Goal: Learn about a topic

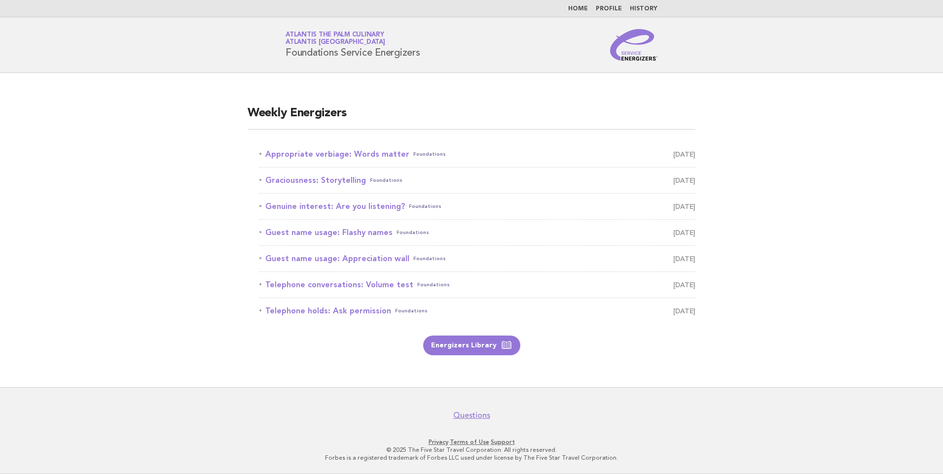
click at [794, 420] on nav "Questions" at bounding box center [471, 410] width 943 height 21
click at [311, 154] on link "Appropriate verbiage: Words matter Foundations August 14" at bounding box center [477, 154] width 436 height 14
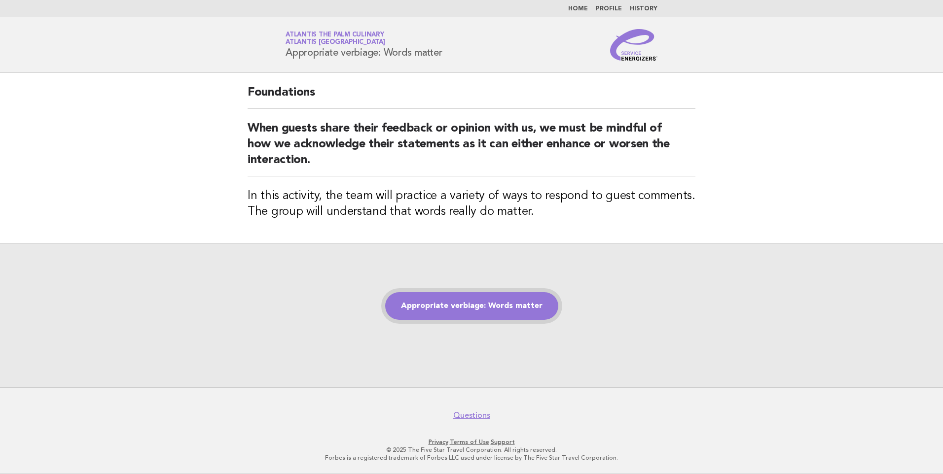
click at [423, 299] on link "Appropriate verbiage: Words matter" at bounding box center [471, 306] width 173 height 28
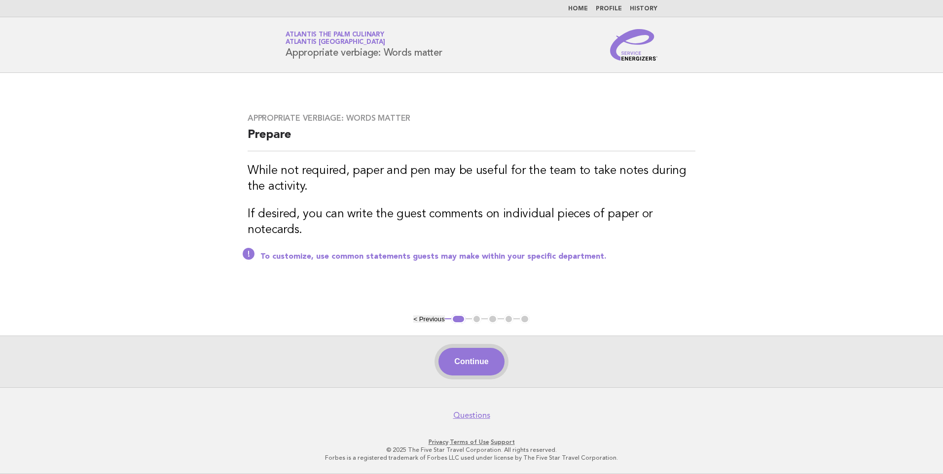
click at [465, 354] on button "Continue" at bounding box center [471, 362] width 66 height 28
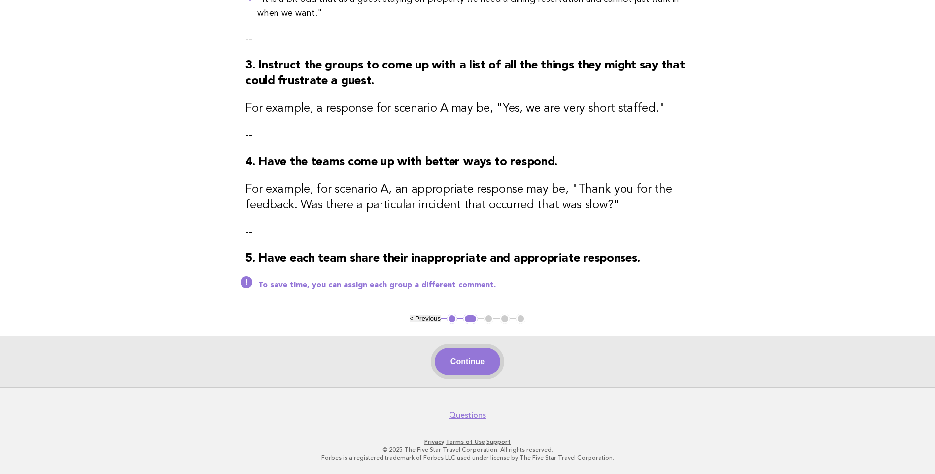
click at [483, 370] on button "Continue" at bounding box center [468, 362] width 66 height 28
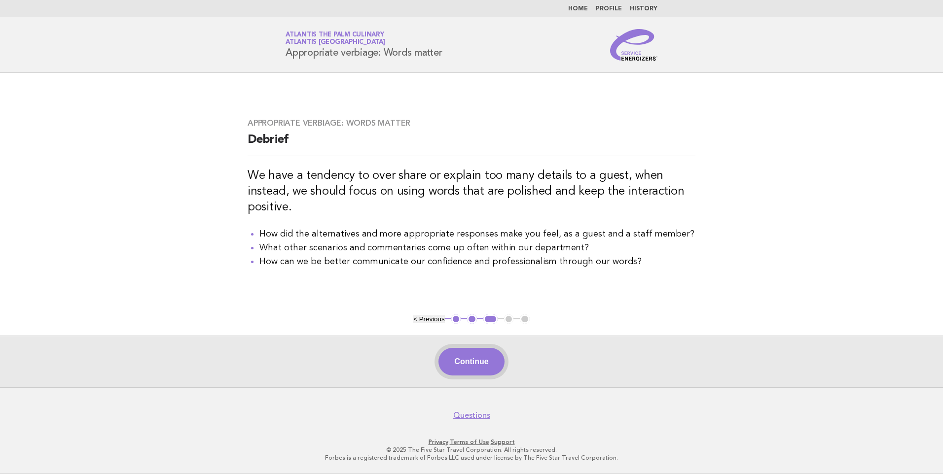
click at [482, 359] on button "Continue" at bounding box center [471, 362] width 66 height 28
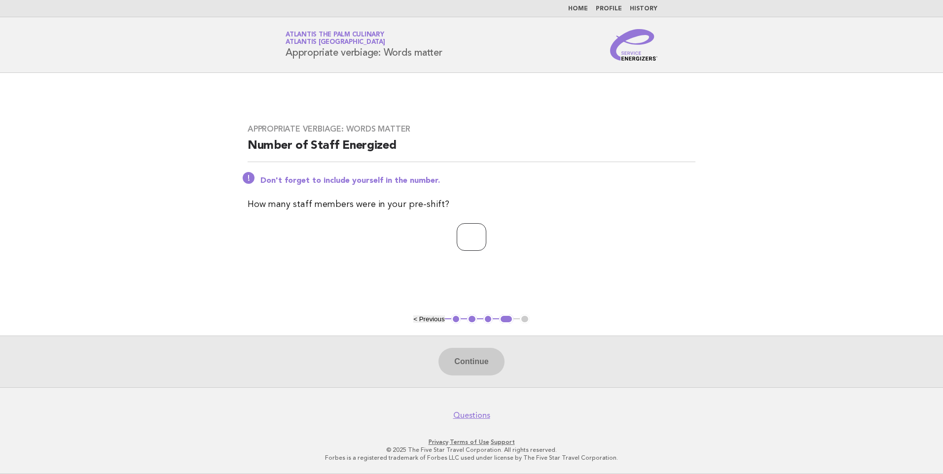
click at [461, 240] on input "number" at bounding box center [472, 237] width 30 height 28
type input "**"
click at [466, 368] on button "Continue" at bounding box center [471, 362] width 66 height 28
